Goal: Information Seeking & Learning: Learn about a topic

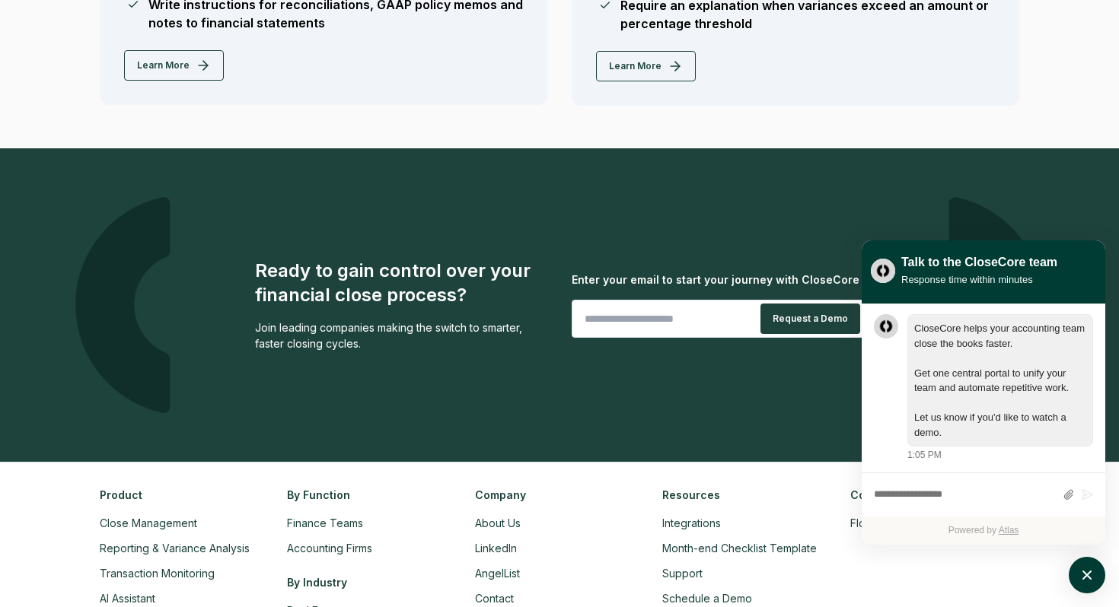
scroll to position [3604, 0]
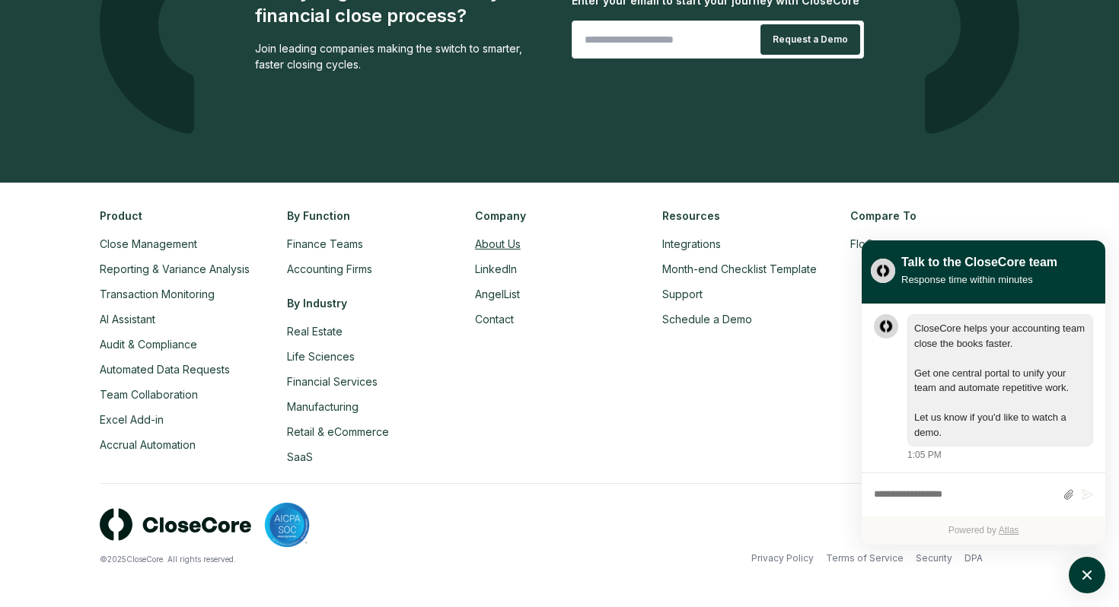
click at [496, 248] on link "About Us" at bounding box center [498, 244] width 46 height 13
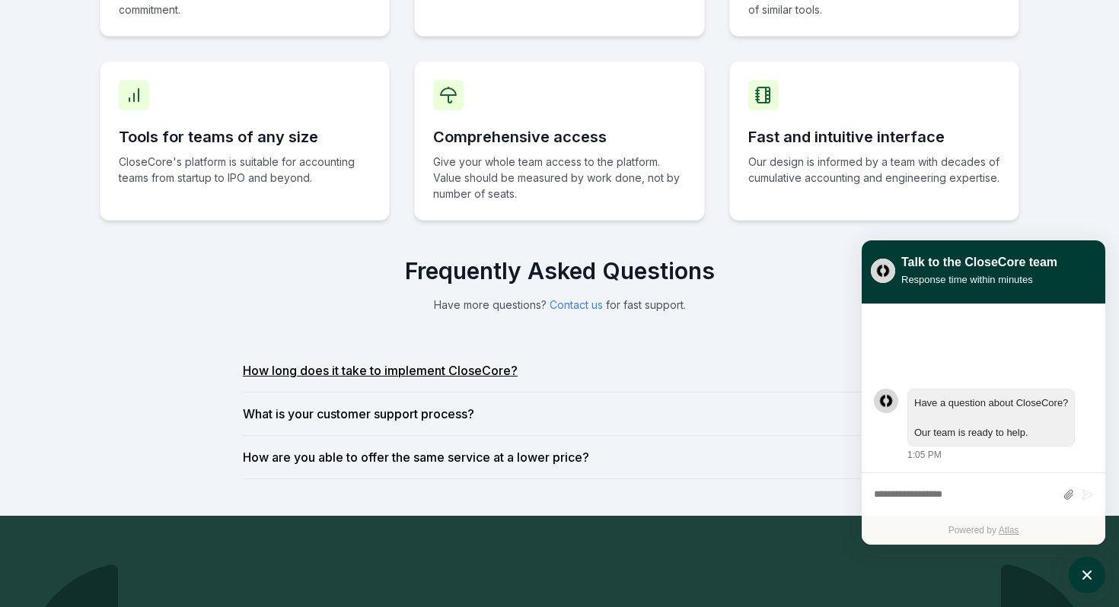
scroll to position [1071, 0]
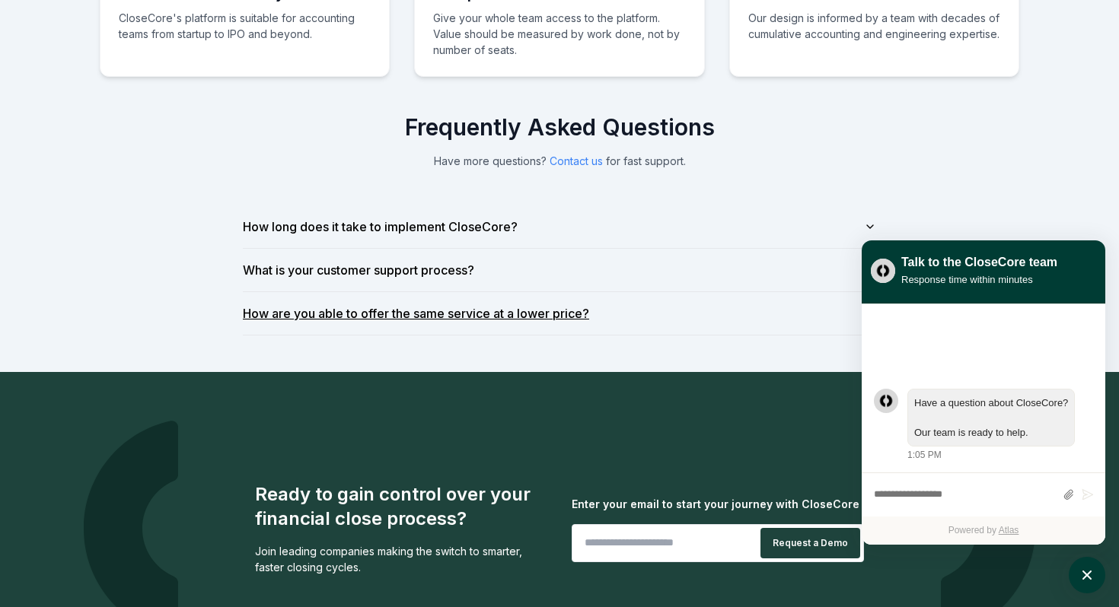
click at [513, 324] on button "How are you able to offer the same service at a lower price?" at bounding box center [559, 313] width 633 height 43
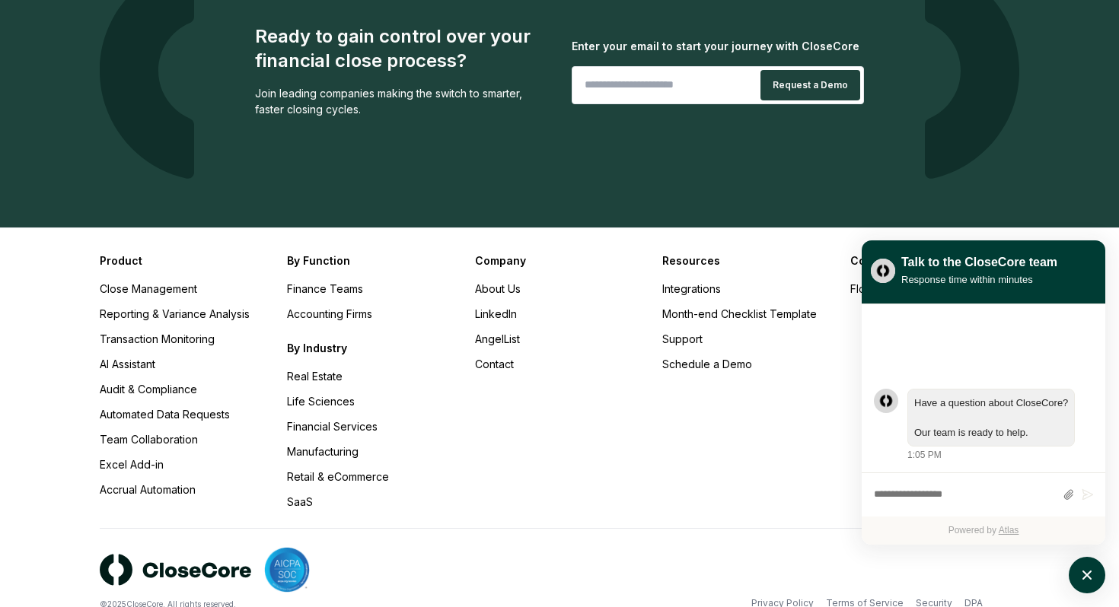
scroll to position [1679, 0]
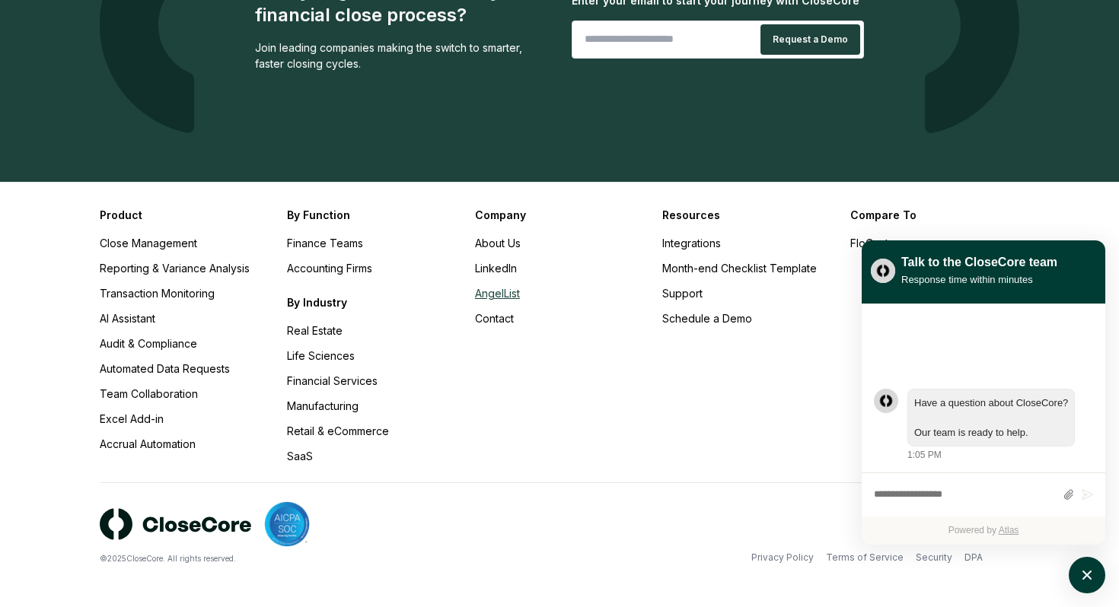
click at [508, 295] on link "AngelList" at bounding box center [497, 293] width 45 height 13
